Goal: Find specific page/section: Find specific page/section

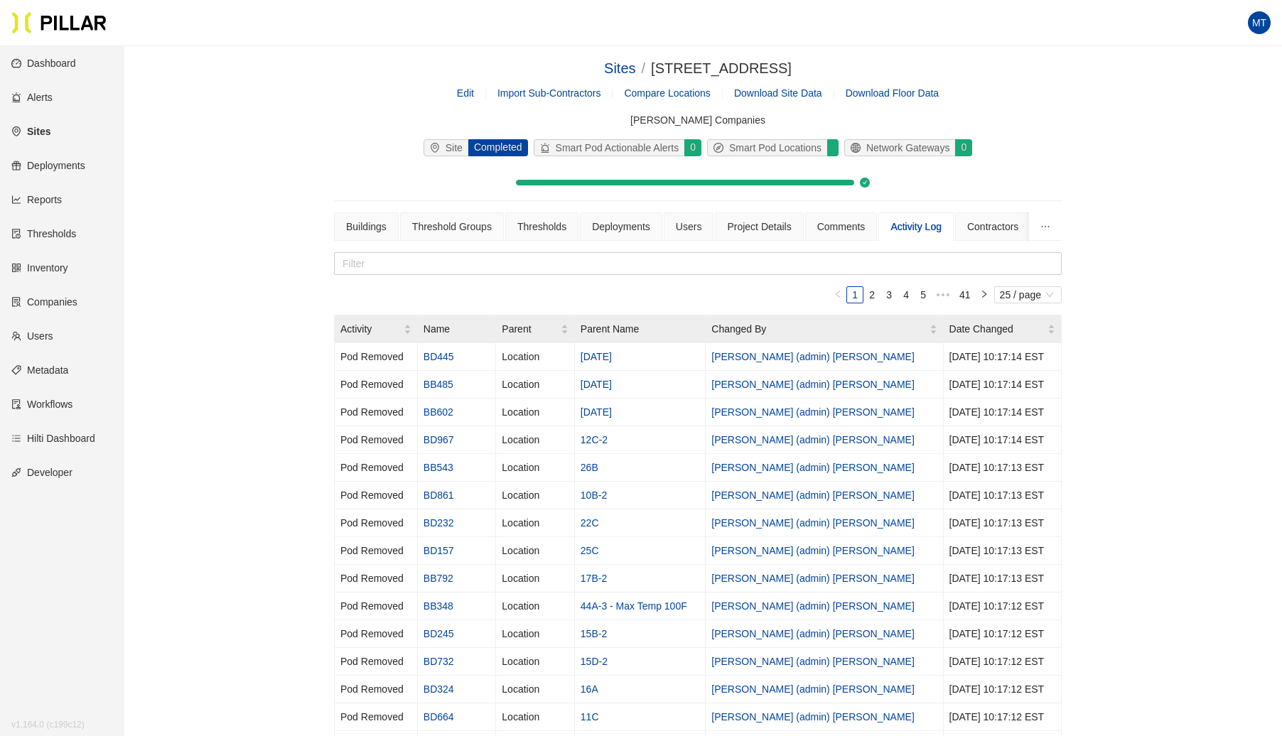
click at [48, 128] on link "Sites" at bounding box center [30, 131] width 39 height 11
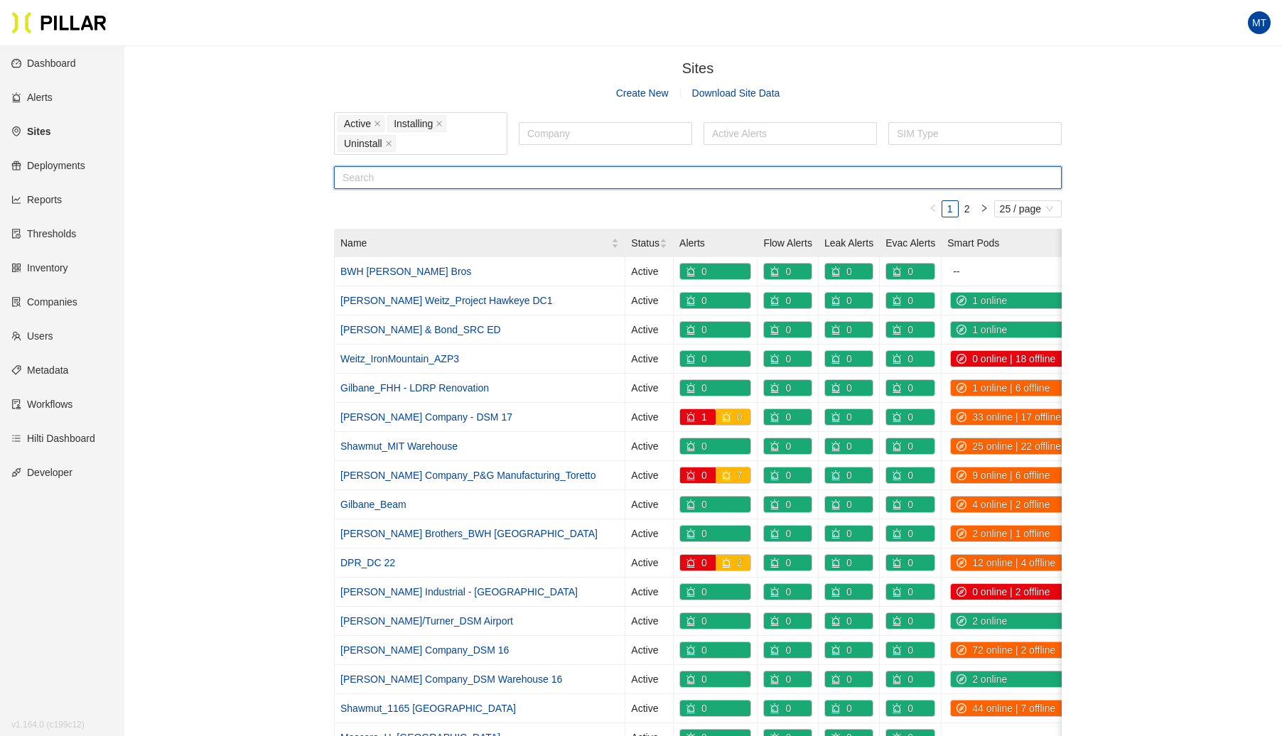
click at [457, 173] on input "text" at bounding box center [698, 177] width 728 height 23
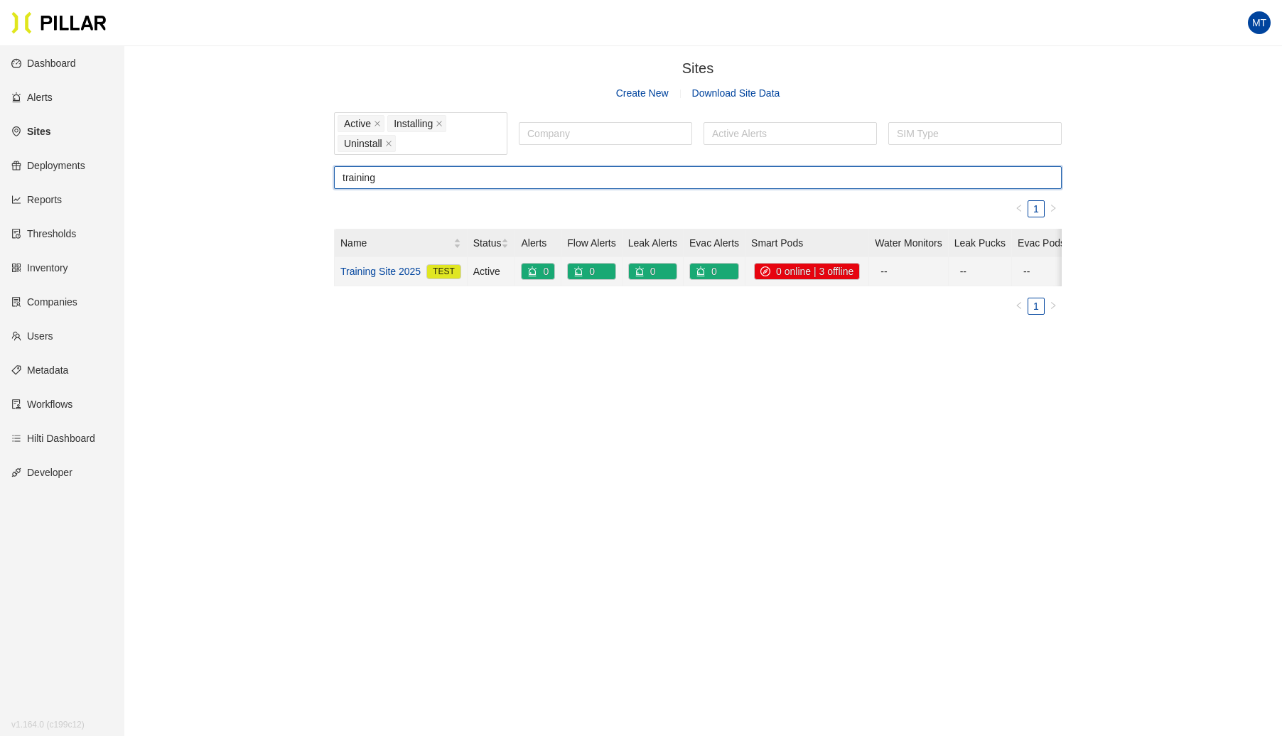
type input "training"
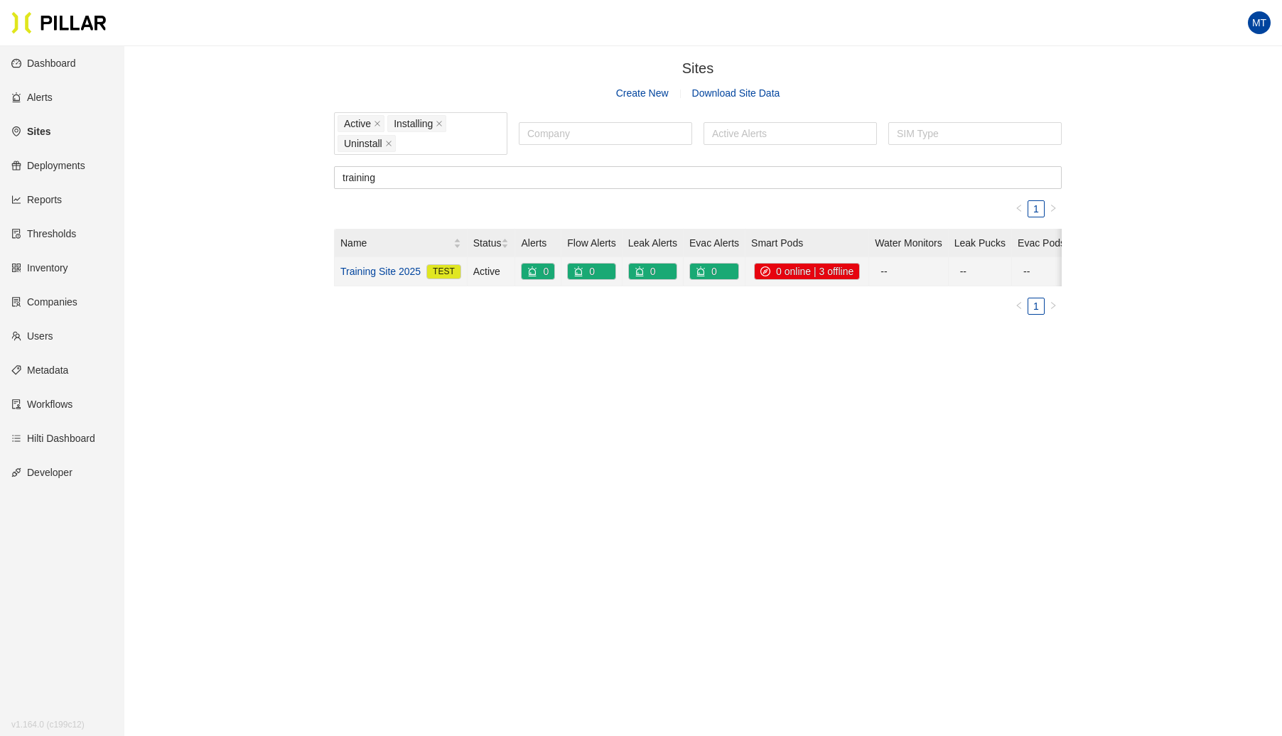
click at [372, 272] on link "Training Site 2025" at bounding box center [380, 272] width 80 height 16
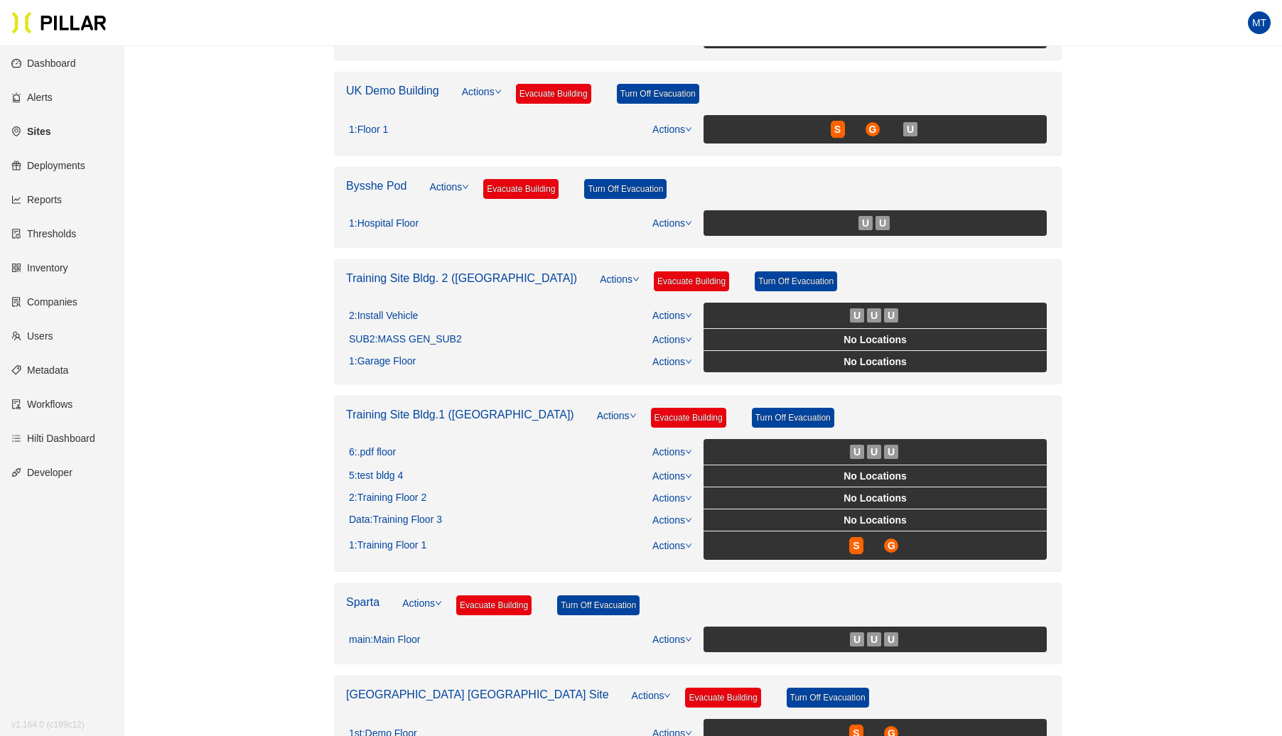
scroll to position [333, 0]
